Goal: Task Accomplishment & Management: Complete application form

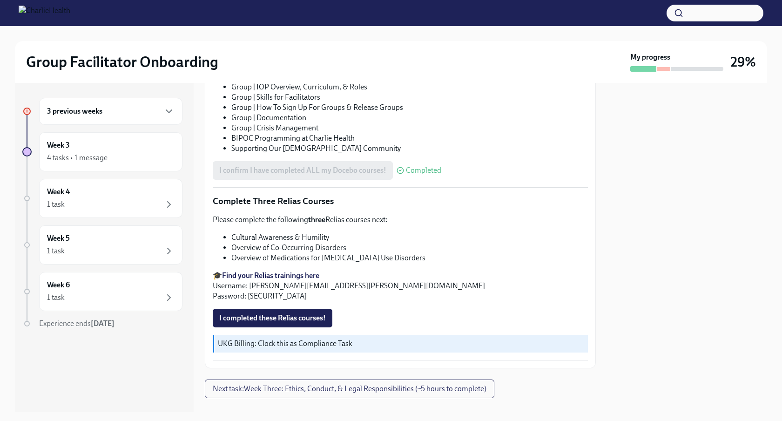
scroll to position [651, 0]
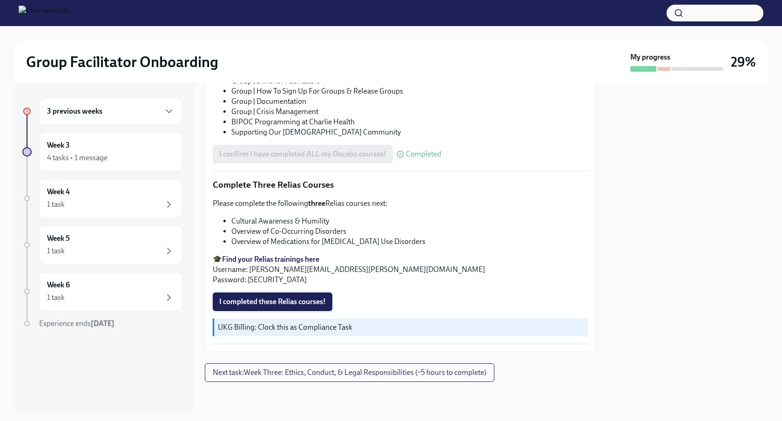
click at [313, 297] on span "I completed these Relias courses!" at bounding box center [272, 301] width 107 height 9
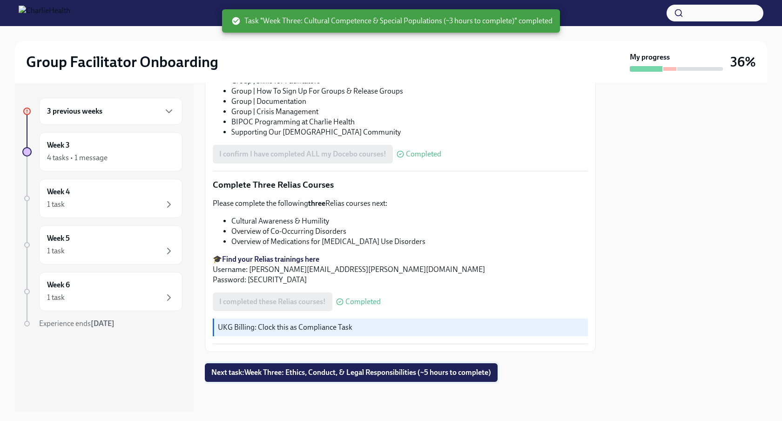
click at [362, 372] on span "Next task : Week Three: Ethics, Conduct, & Legal Responsibilities (~5 hours to …" at bounding box center [351, 372] width 280 height 9
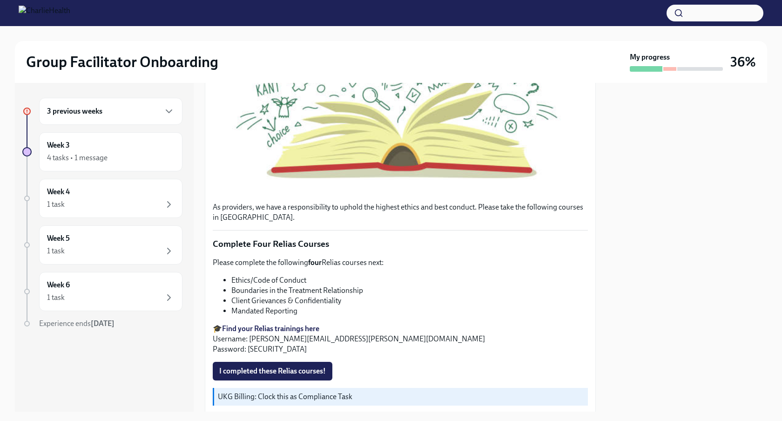
scroll to position [296, 0]
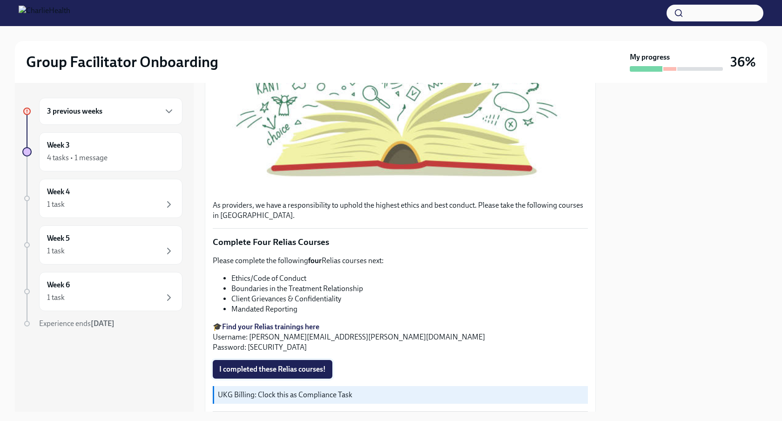
click at [300, 369] on span "I completed these Relias courses!" at bounding box center [272, 369] width 107 height 9
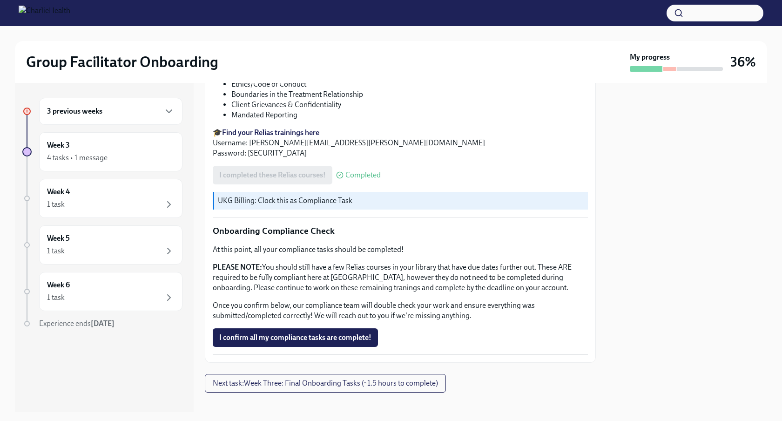
scroll to position [491, 0]
click at [353, 332] on button "I confirm all my compliance tasks are complete!" at bounding box center [295, 336] width 165 height 19
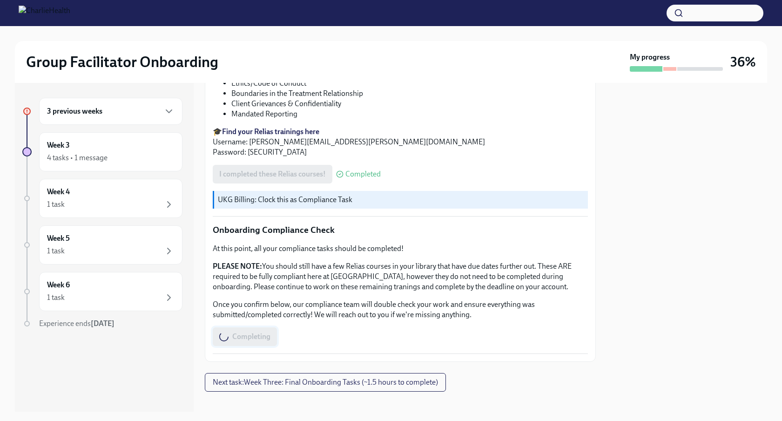
scroll to position [501, 0]
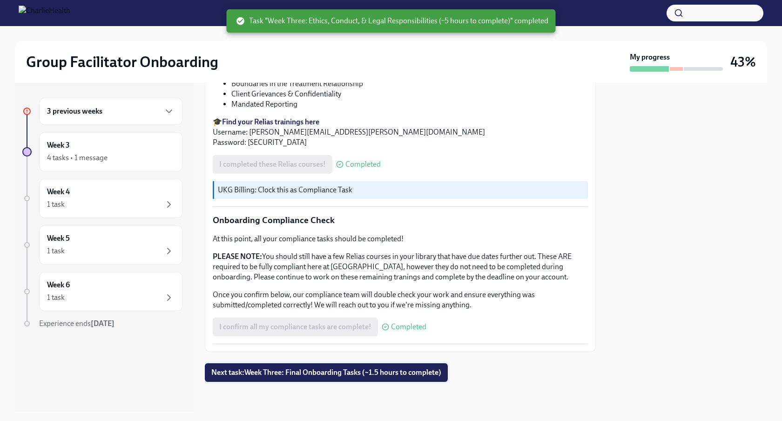
click at [346, 375] on span "Next task : Week Three: Final Onboarding Tasks (~1.5 hours to complete)" at bounding box center [326, 372] width 230 height 9
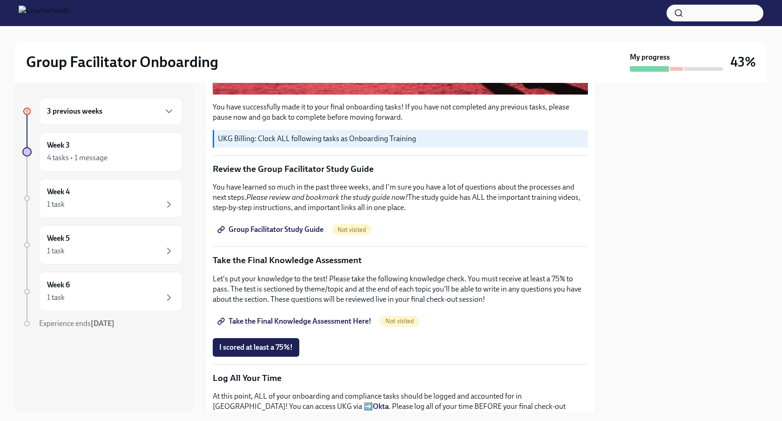
scroll to position [367, 0]
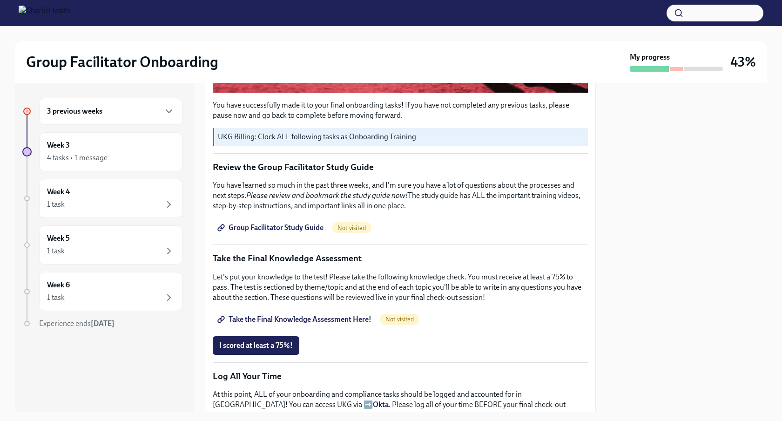
click at [293, 227] on span "Group Facilitator Study Guide" at bounding box center [271, 227] width 104 height 9
